Goal: Transaction & Acquisition: Subscribe to service/newsletter

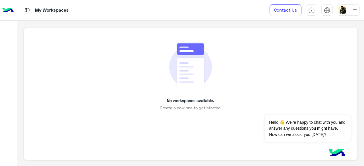
scroll to position [2, 0]
click at [342, 108] on button "Dismiss ✕" at bounding box center [333, 108] width 34 height 11
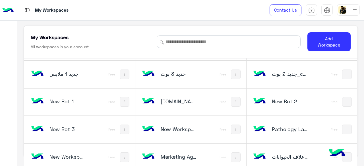
scroll to position [331, 0]
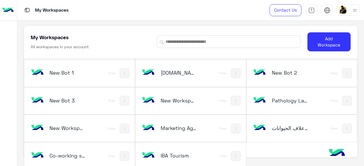
click at [175, 152] on h5 "IBA Tourism" at bounding box center [179, 155] width 36 height 7
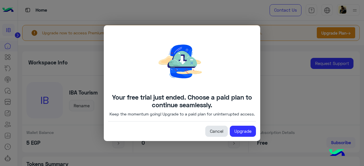
click at [217, 135] on link "Cancel" at bounding box center [216, 131] width 22 height 11
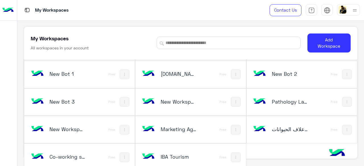
scroll to position [4, 0]
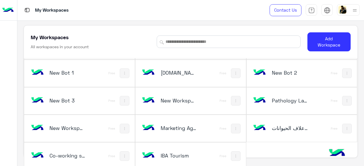
click at [177, 152] on h5 "IBA Tourism" at bounding box center [179, 155] width 36 height 7
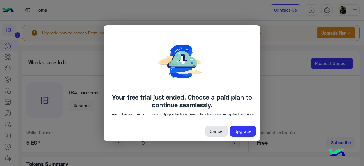
click at [216, 134] on link "Cancel" at bounding box center [216, 131] width 22 height 11
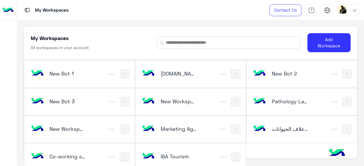
scroll to position [4, 0]
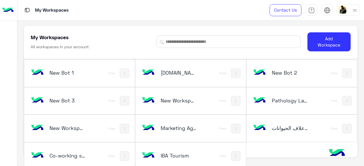
click at [233, 154] on img at bounding box center [235, 156] width 5 height 5
click at [183, 152] on div at bounding box center [182, 83] width 364 height 166
click at [183, 154] on h5 "IBA Tourism" at bounding box center [179, 155] width 36 height 7
click at [181, 152] on h5 "IBA Tourism" at bounding box center [179, 155] width 36 height 7
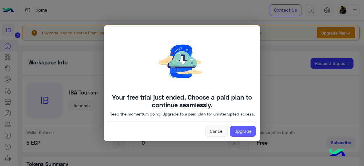
click at [245, 137] on link "Upgrade" at bounding box center [243, 131] width 26 height 11
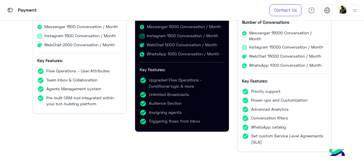
scroll to position [114, 0]
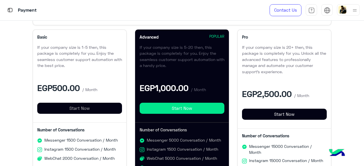
click at [66, 110] on button "Start Now" at bounding box center [79, 108] width 85 height 11
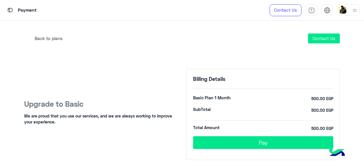
click at [219, 138] on button "Pay" at bounding box center [263, 142] width 140 height 13
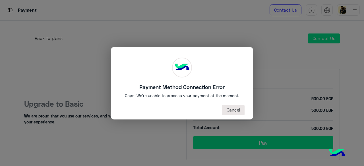
click at [232, 112] on button "Cancel" at bounding box center [233, 110] width 22 height 10
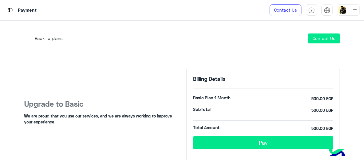
click at [354, 11] on img at bounding box center [354, 10] width 7 height 7
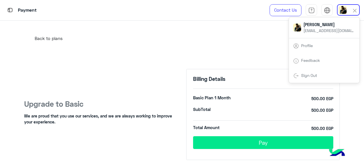
click at [313, 74] on link "Sign Out" at bounding box center [309, 75] width 16 height 5
